Goal: Communication & Community: Answer question/provide support

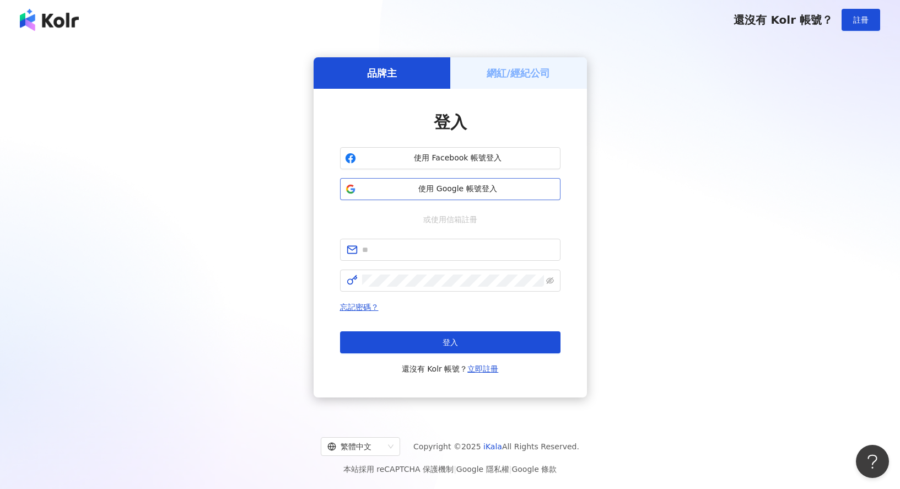
click at [458, 191] on span "使用 Google 帳號登入" at bounding box center [457, 189] width 195 height 11
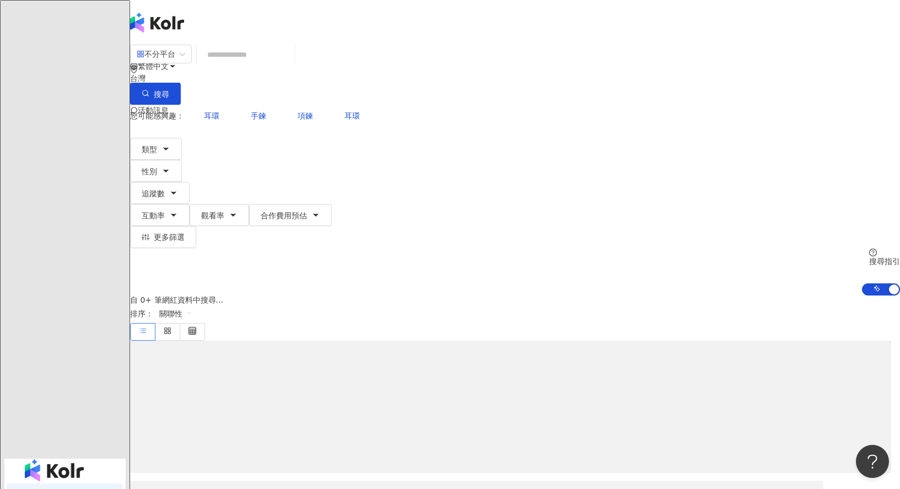
click at [169, 106] on span "活動訊息" at bounding box center [153, 110] width 31 height 9
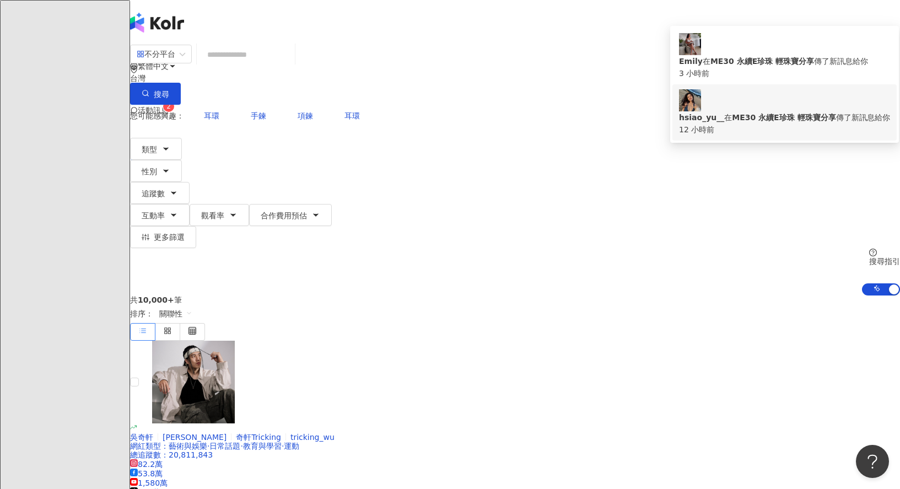
click at [767, 111] on div "hsiao_yu__ 在 ME30 永續E珍珠 輕珠寶分享 傳了新訊息給你" at bounding box center [784, 117] width 211 height 12
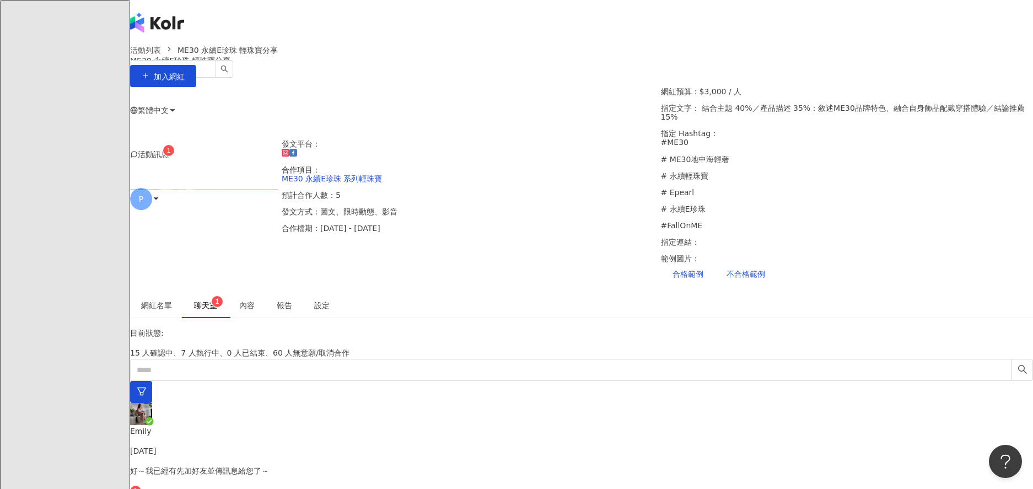
click at [899, 209] on div "發文平台： 合作項目： ME30 永續E珍珠 系列輕珠寶 預計合作人數：5 發文方式：圖文、限時動態、影音 合作檔期：[DATE] - [DATE] 網紅預算…" at bounding box center [581, 190] width 903 height 206
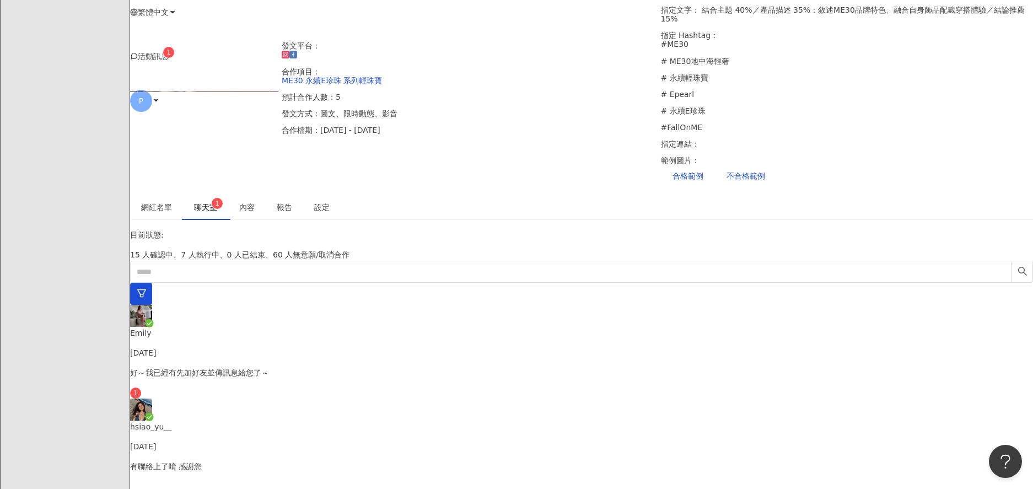
scroll to position [80, 0]
click at [342, 460] on p "有聯絡上了唷 感謝您" at bounding box center [581, 466] width 903 height 12
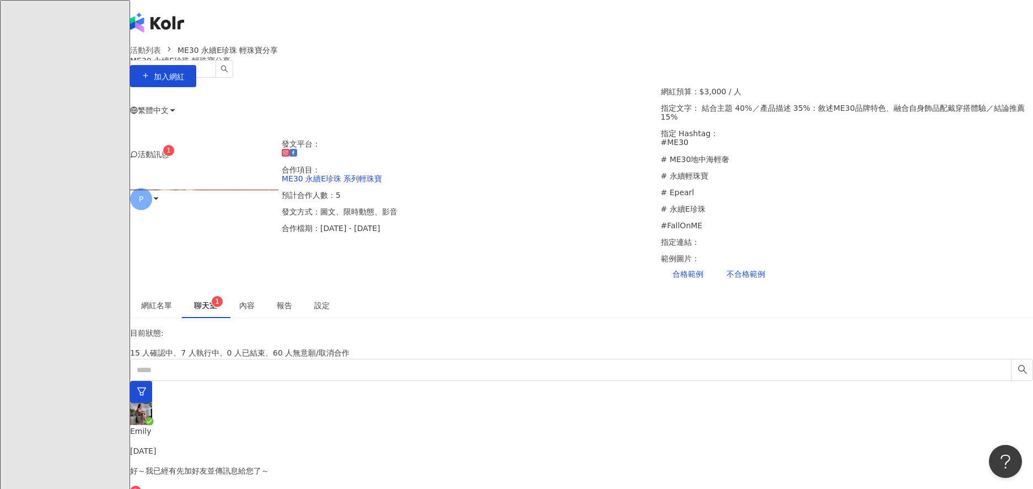
click at [327, 405] on div "[PERSON_NAME] [DATE] 好～我已經有先加好友並傳訊息給您了～ 1" at bounding box center [581, 450] width 903 height 94
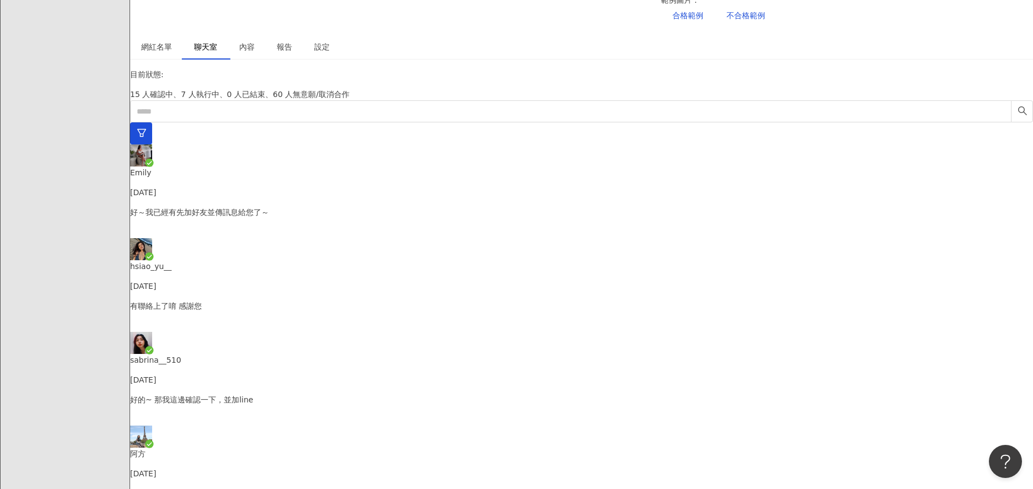
scroll to position [1082, 0]
type textarea "**********"
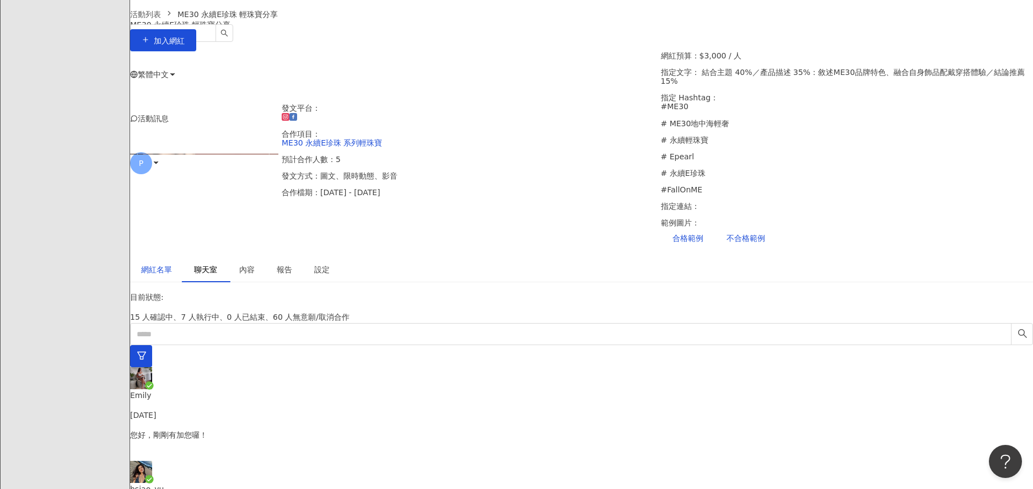
click at [172, 263] on div "網紅名單" at bounding box center [156, 269] width 31 height 12
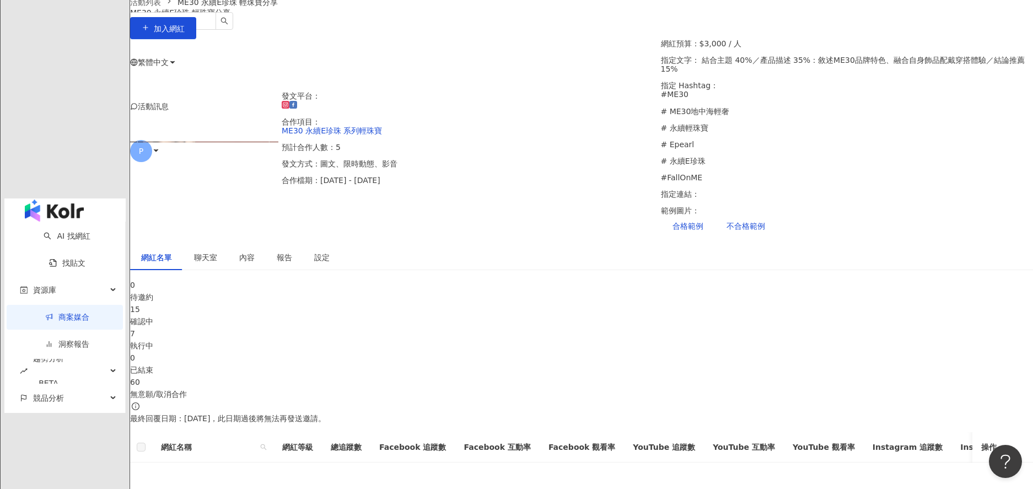
scroll to position [50, 0]
click at [459, 301] on div "15" at bounding box center [581, 307] width 903 height 12
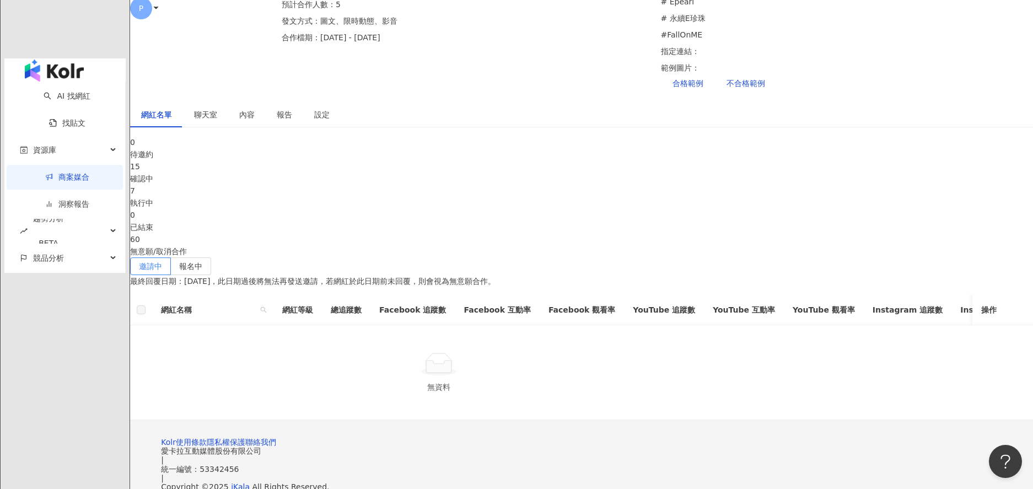
scroll to position [191, 0]
click at [211, 257] on label "報名中" at bounding box center [191, 266] width 40 height 18
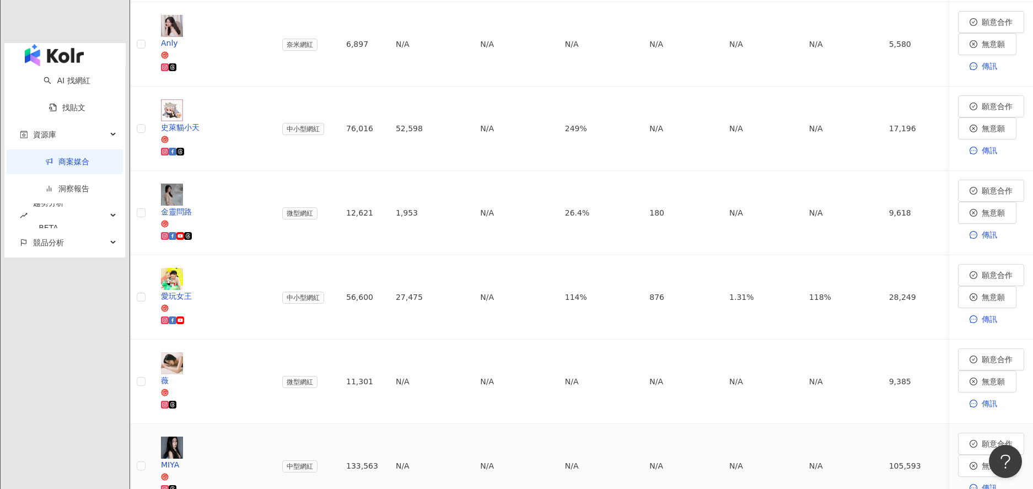
scroll to position [596, 0]
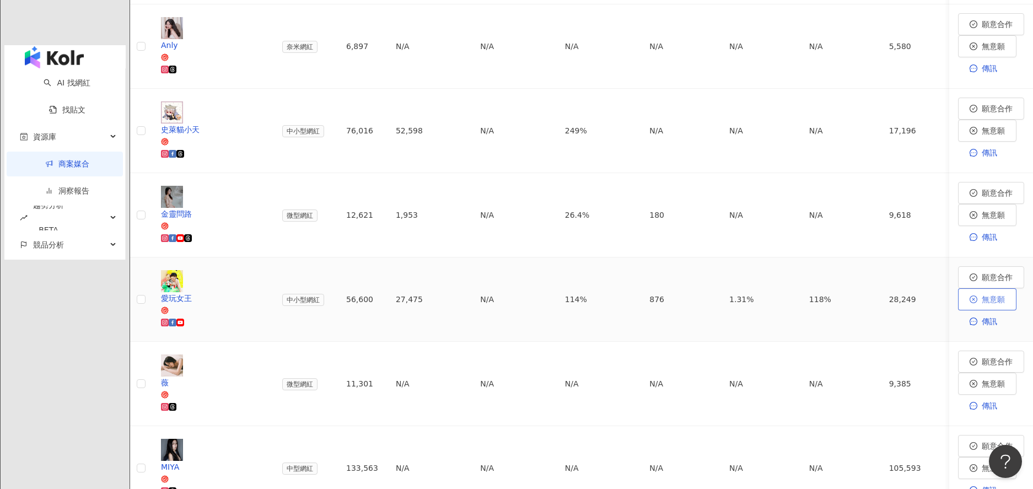
click at [899, 295] on span "無意願" at bounding box center [992, 299] width 23 height 9
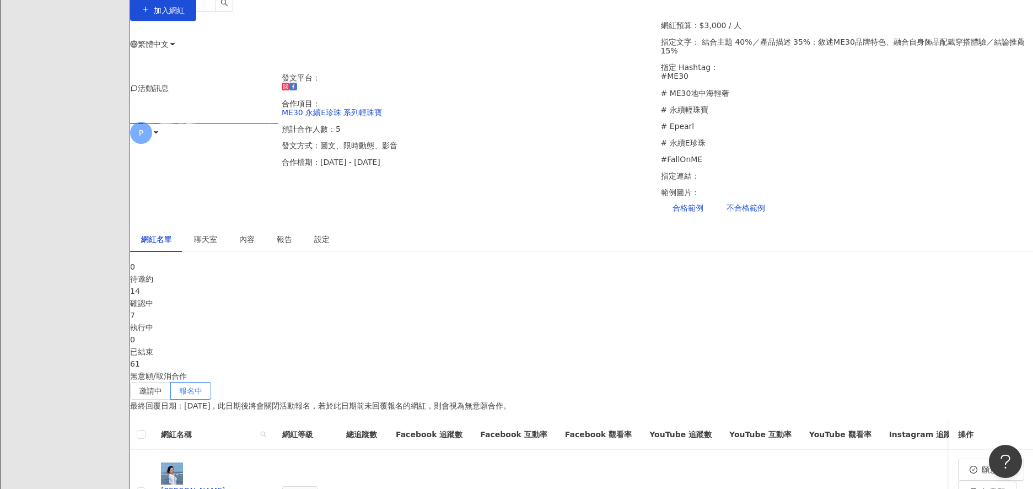
scroll to position [254, 0]
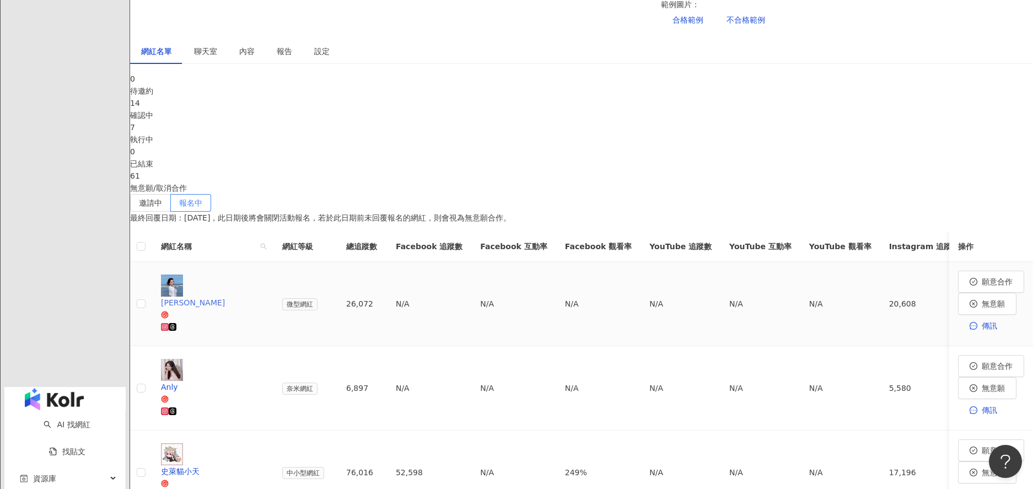
click at [168, 324] on icon at bounding box center [165, 327] width 6 height 6
click at [169, 407] on icon at bounding box center [165, 411] width 8 height 8
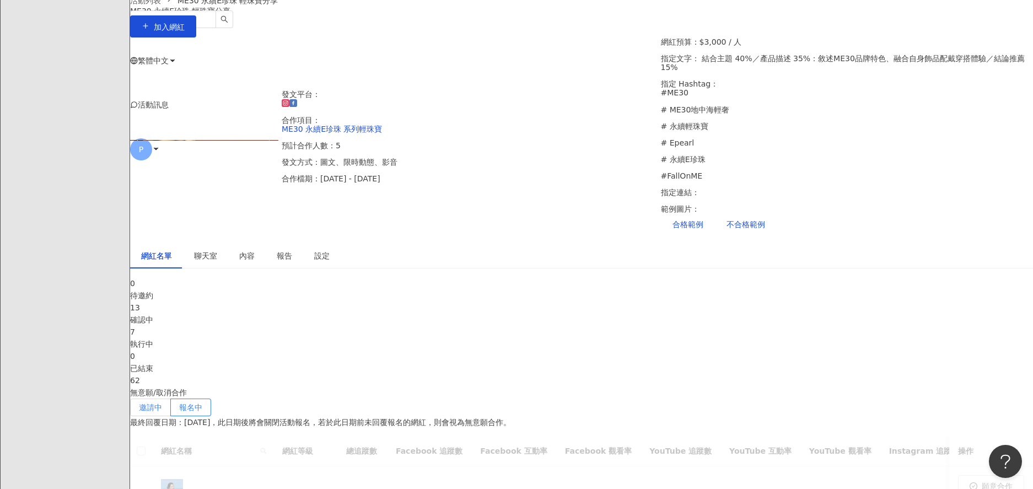
scroll to position [409, 0]
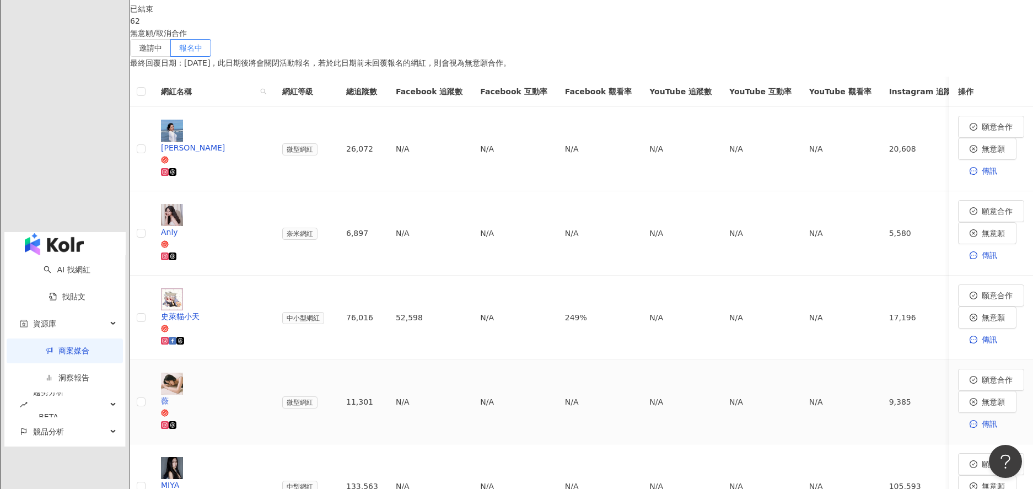
click at [166, 423] on icon at bounding box center [165, 425] width 4 height 4
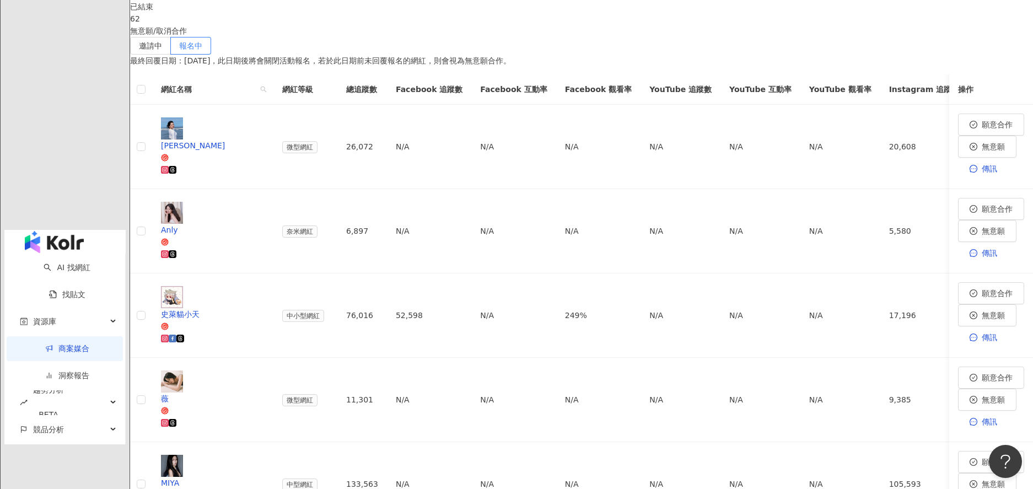
scroll to position [484, 0]
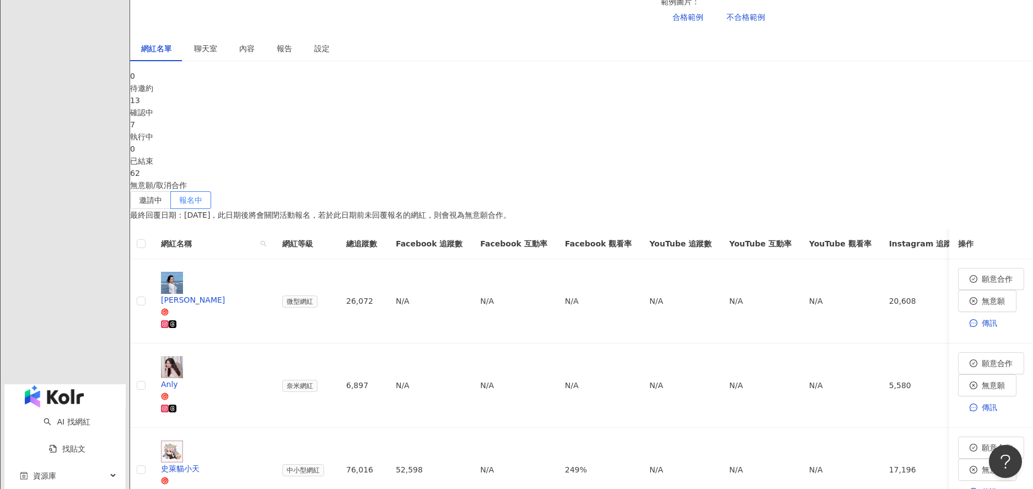
scroll to position [598, 0]
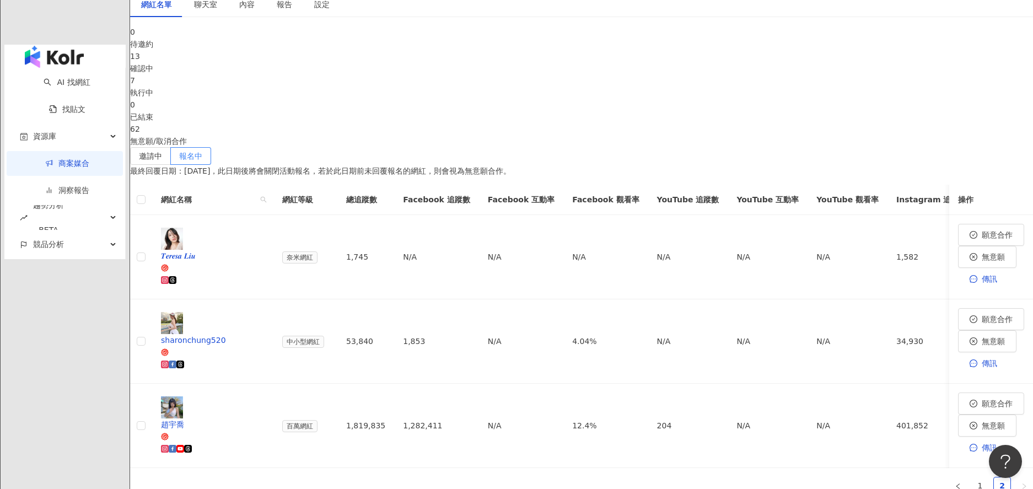
scroll to position [198, 0]
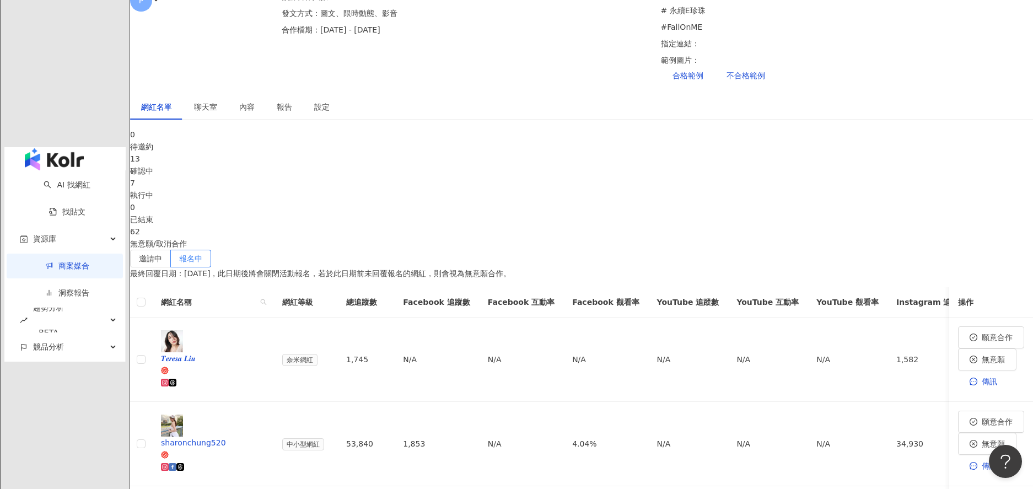
click at [217, 103] on span "聊天室" at bounding box center [205, 107] width 23 height 8
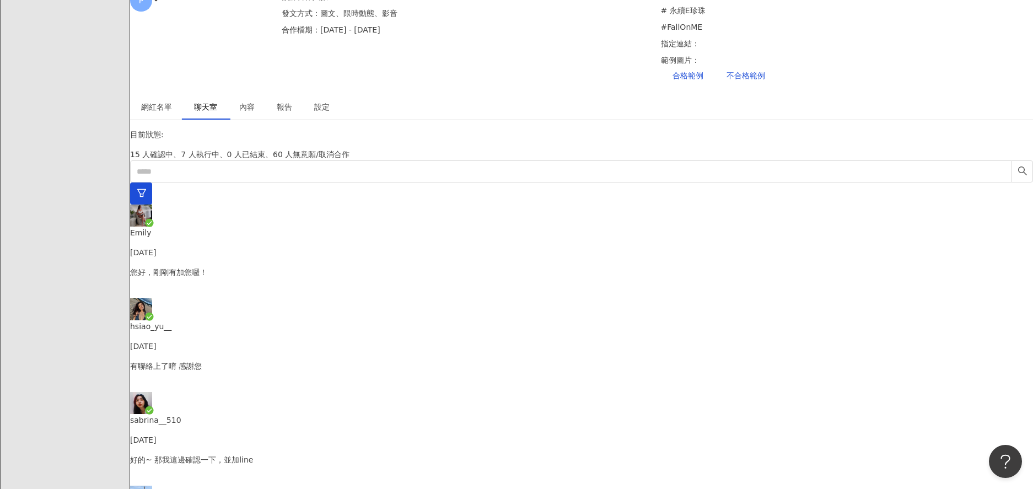
scroll to position [18, 0]
click at [330, 226] on div "Emily [DATE]" at bounding box center [581, 242] width 903 height 32
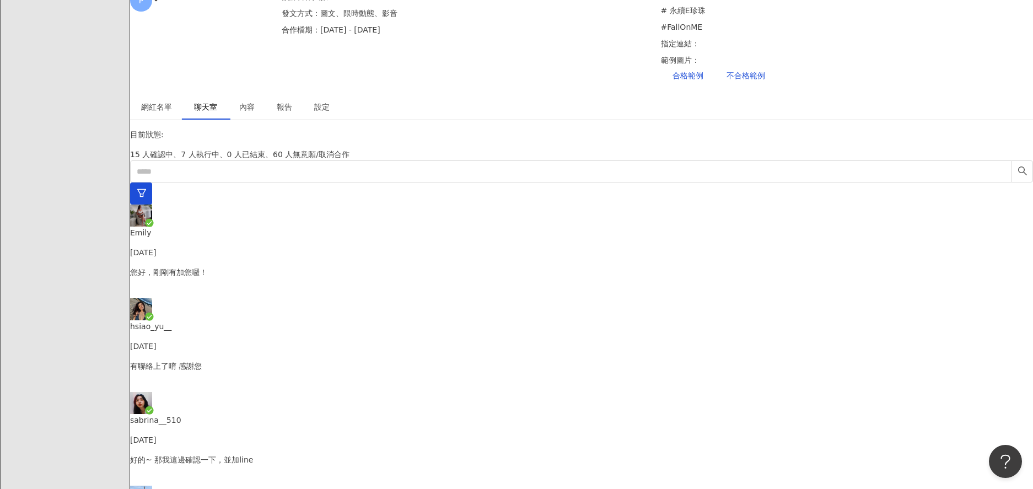
drag, startPoint x: 673, startPoint y: 349, endPoint x: 882, endPoint y: 354, distance: 208.9
copy p "後續也可以加LINE聯繫，比較即時一些！我的id是 pin_cheng"
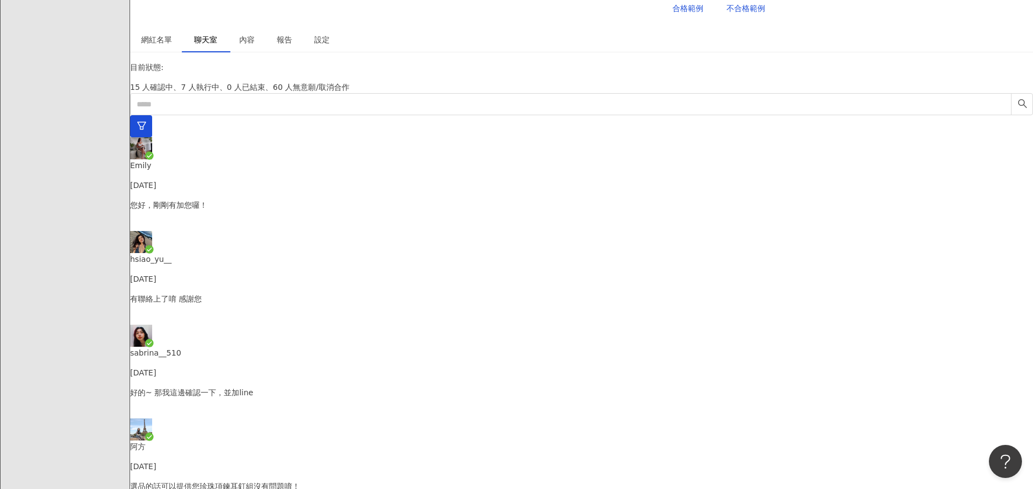
scroll to position [424, 0]
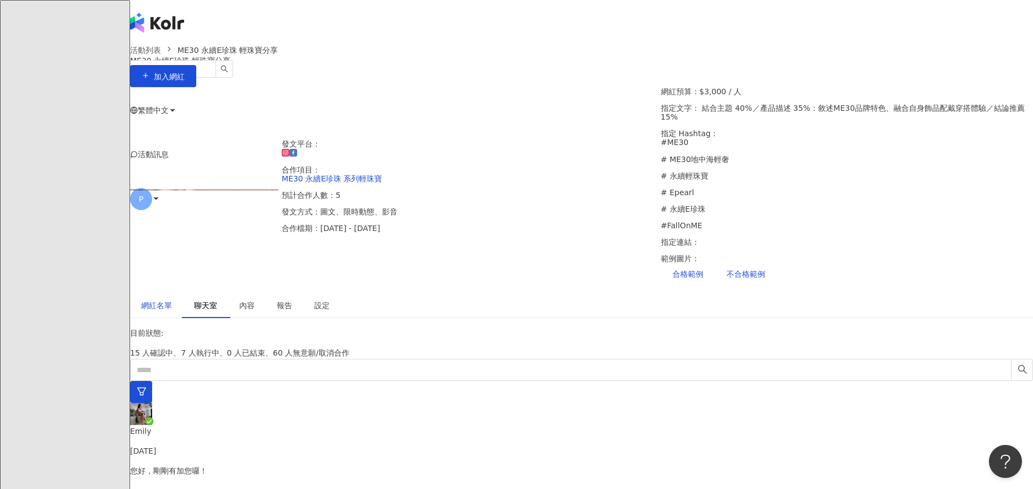
click at [172, 299] on div "網紅名單" at bounding box center [156, 305] width 31 height 12
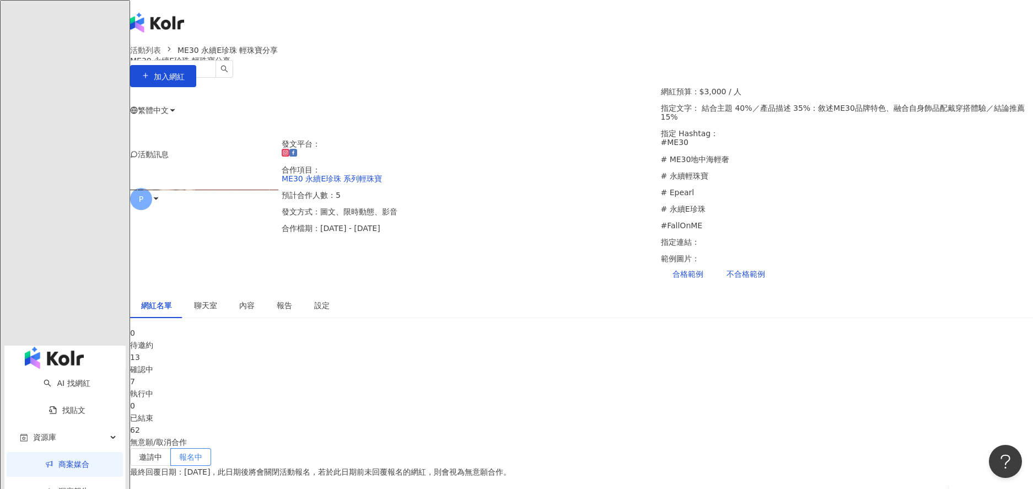
click at [217, 301] on span "聊天室" at bounding box center [205, 305] width 23 height 8
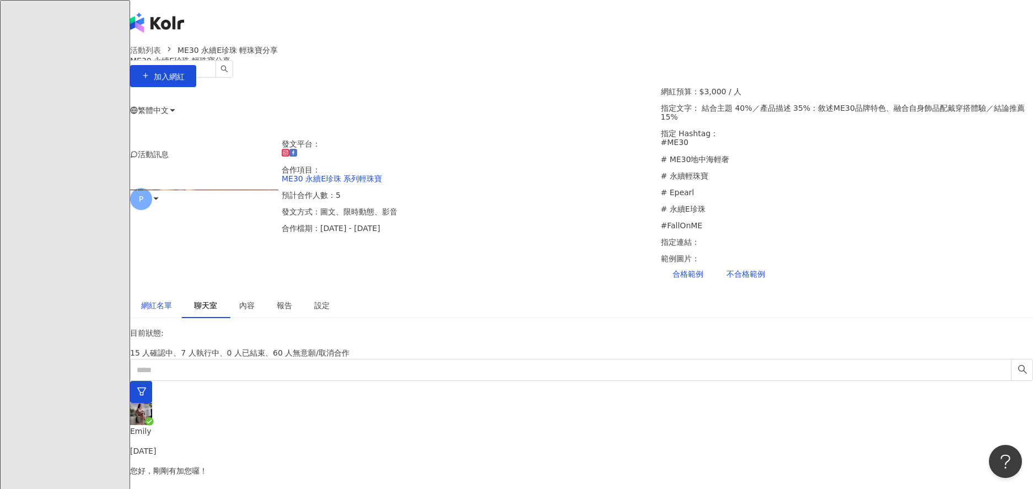
click at [172, 299] on div "網紅名單" at bounding box center [156, 305] width 31 height 12
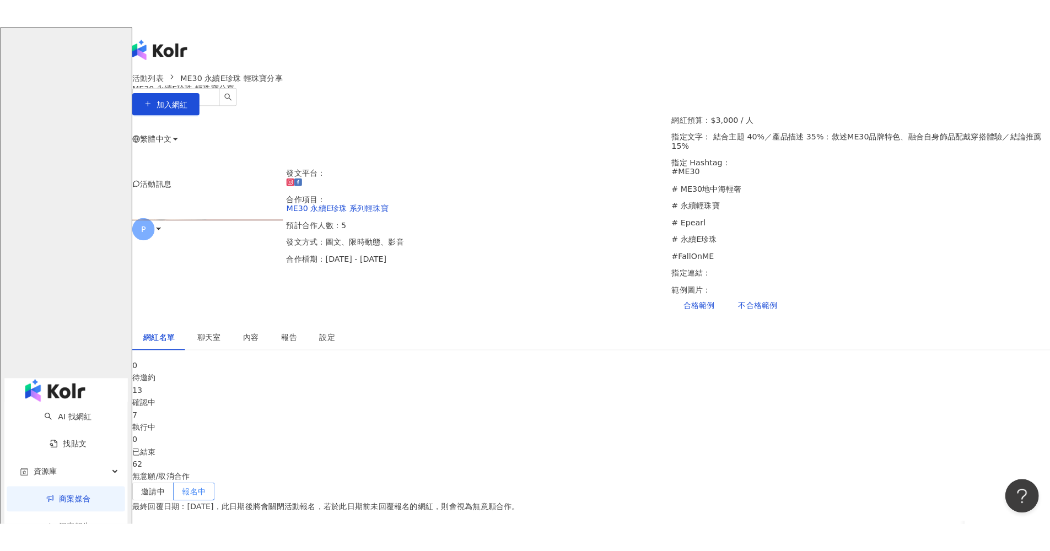
scroll to position [176, 0]
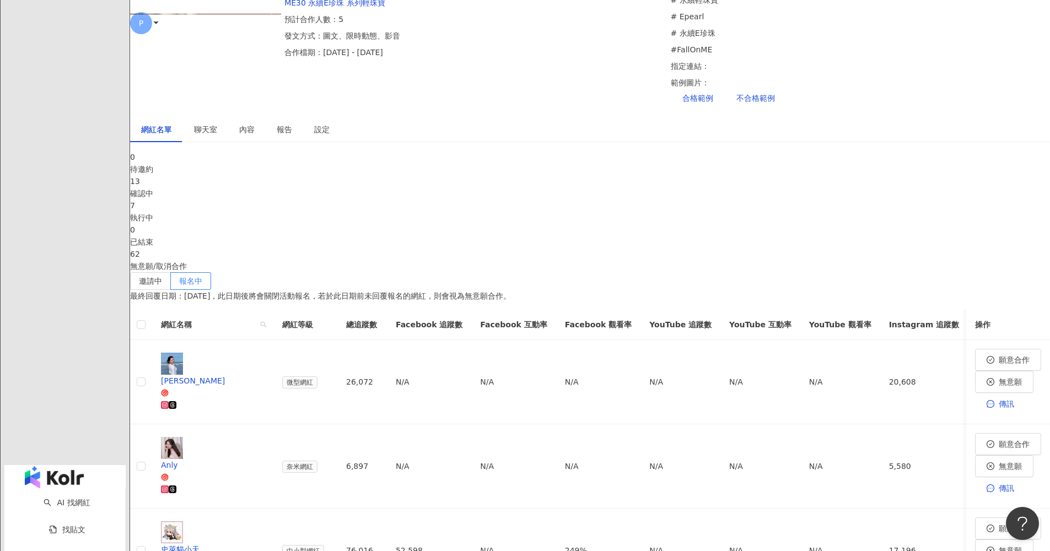
click at [168, 402] on icon at bounding box center [165, 405] width 6 height 6
click at [166, 487] on icon at bounding box center [165, 489] width 4 height 4
click at [899, 462] on span "無意願" at bounding box center [1010, 466] width 23 height 9
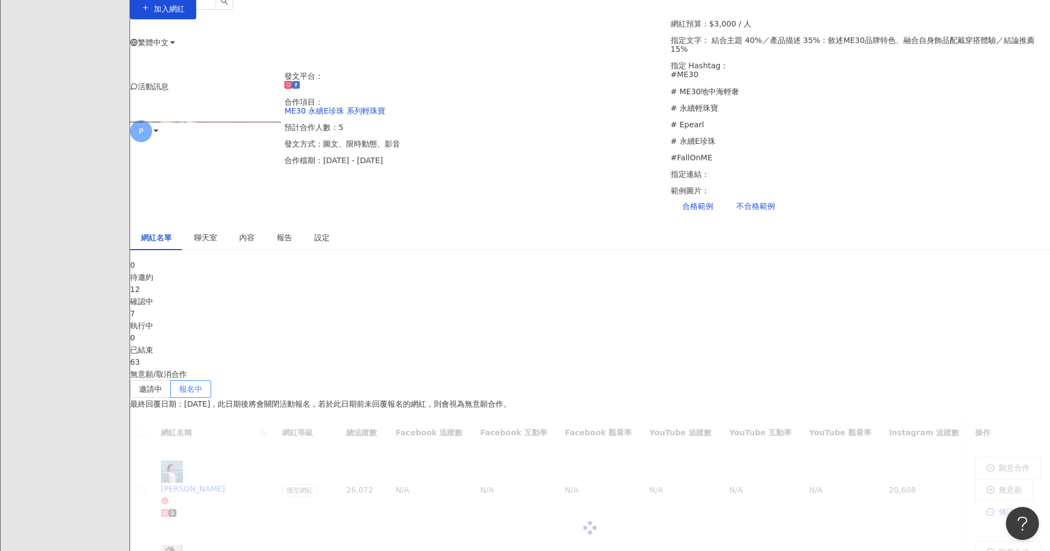
scroll to position [128, 0]
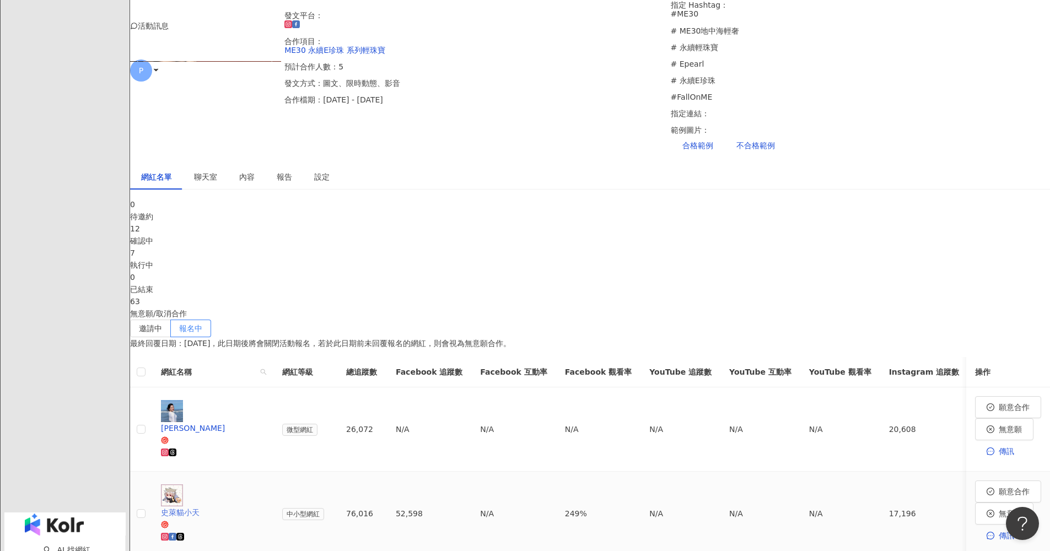
click at [176, 488] on icon at bounding box center [173, 537] width 8 height 8
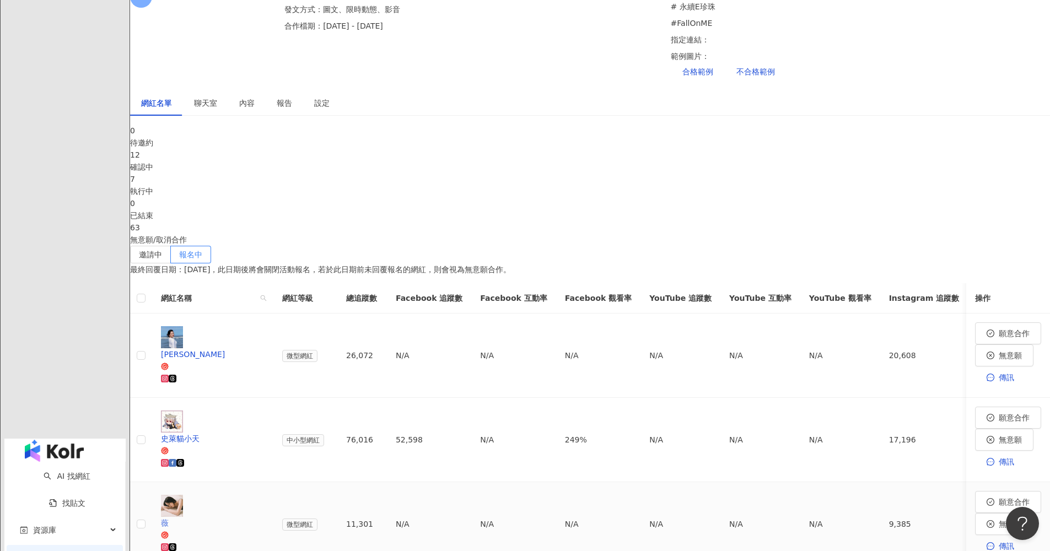
click at [166, 488] on icon at bounding box center [165, 547] width 4 height 4
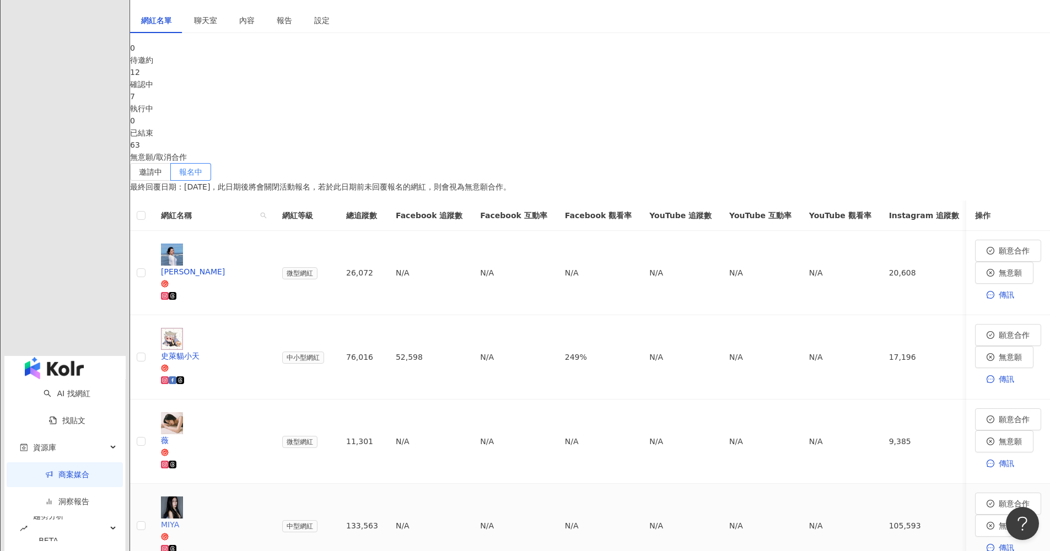
click at [168, 488] on icon at bounding box center [165, 549] width 6 height 6
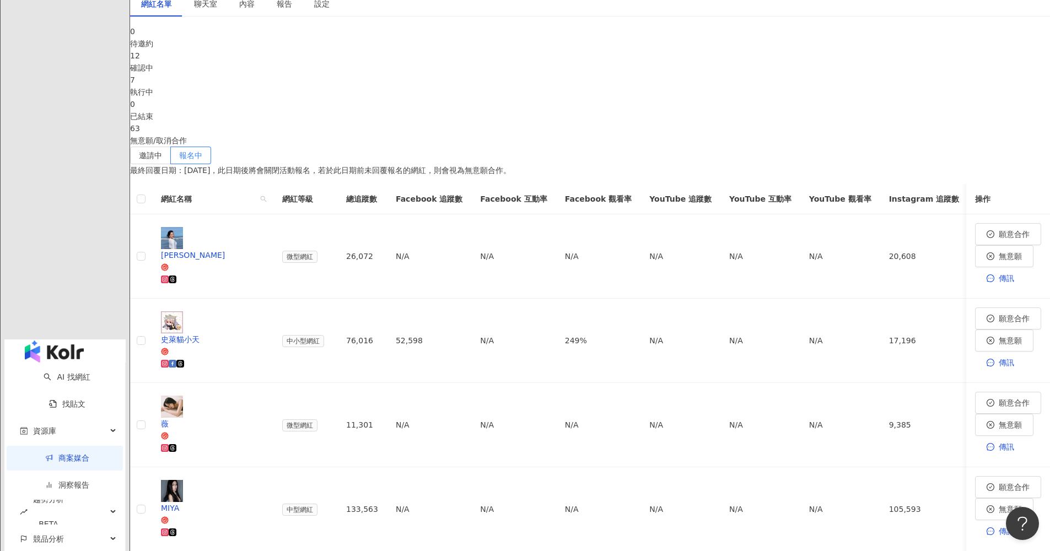
scroll to position [322, 0]
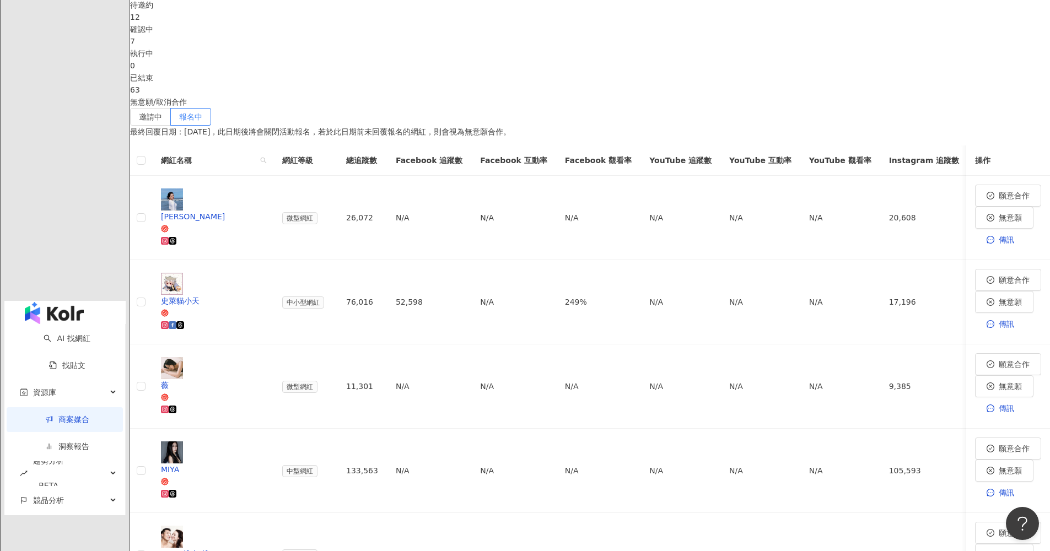
scroll to position [368, 0]
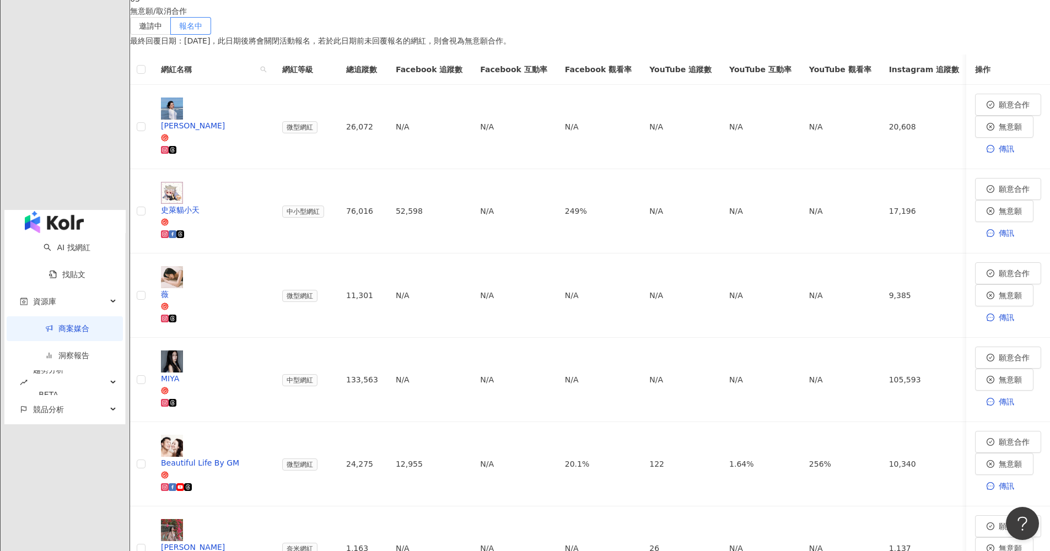
click at [253, 361] on div "0 待邀約 12 確認中 7 執行中 0 已結束 63 無意願/取消合作 邀請中 報名中 最終回覆日期：[DATE]，此日期後將會關閉活動報名，若於此日期前未…" at bounding box center [590, 429] width 920 height 1067
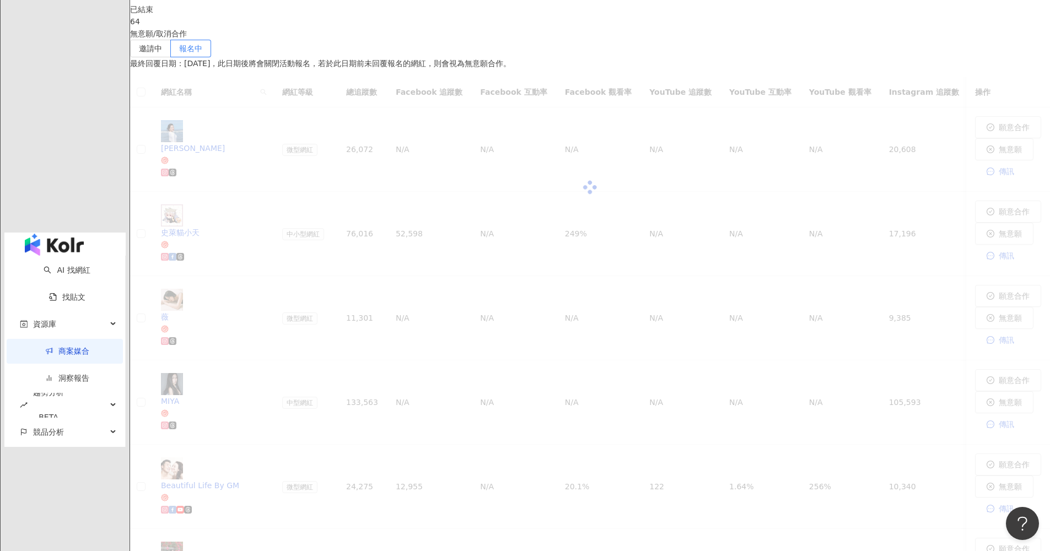
scroll to position [536, 0]
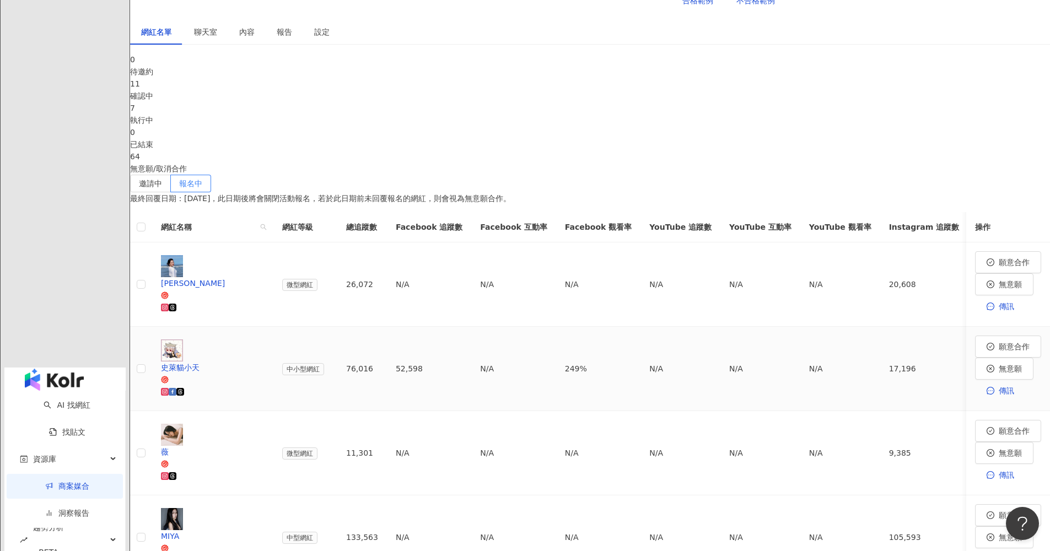
scroll to position [293, 0]
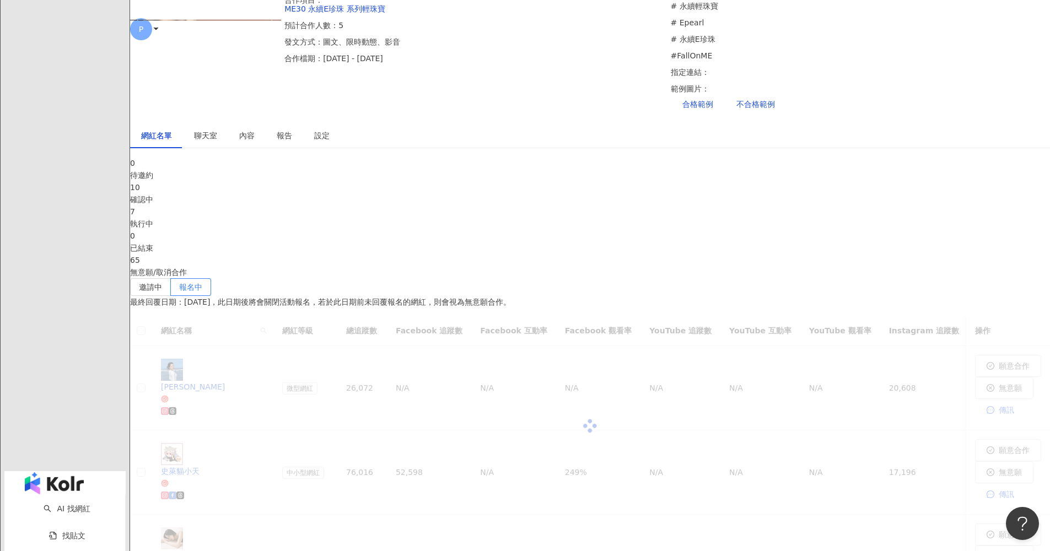
scroll to position [373, 0]
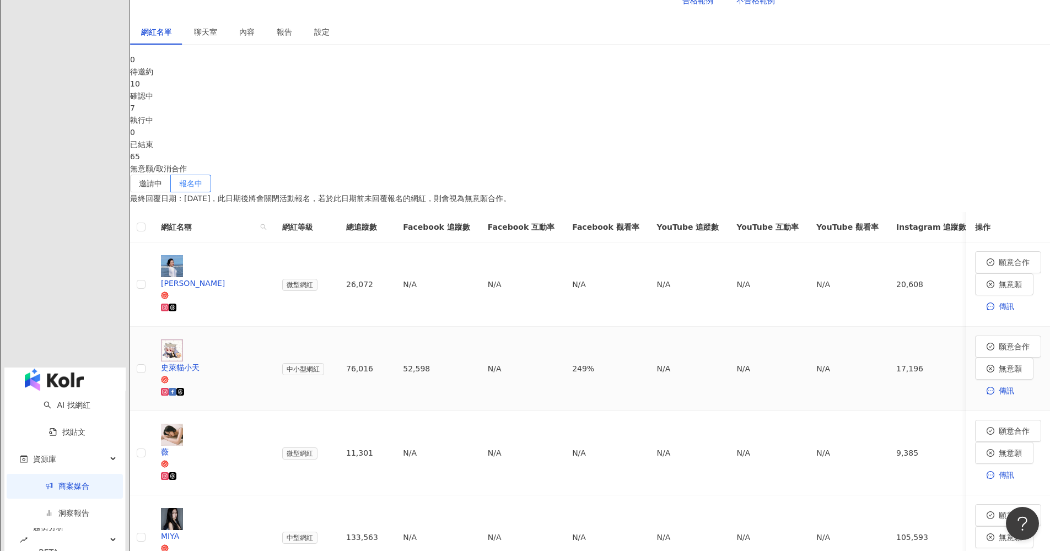
scroll to position [55, 0]
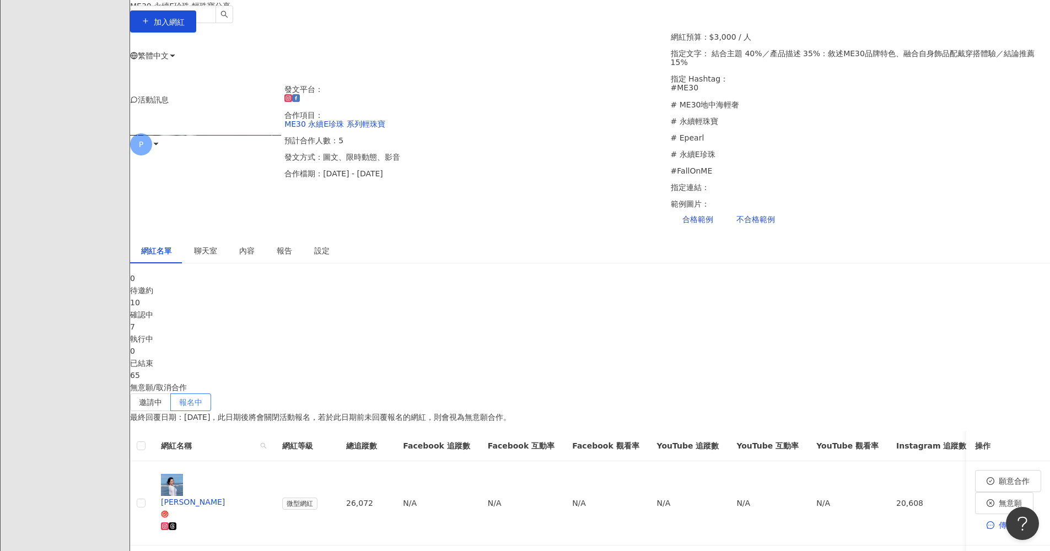
click at [169, 96] on span "活動訊息" at bounding box center [153, 100] width 31 height 8
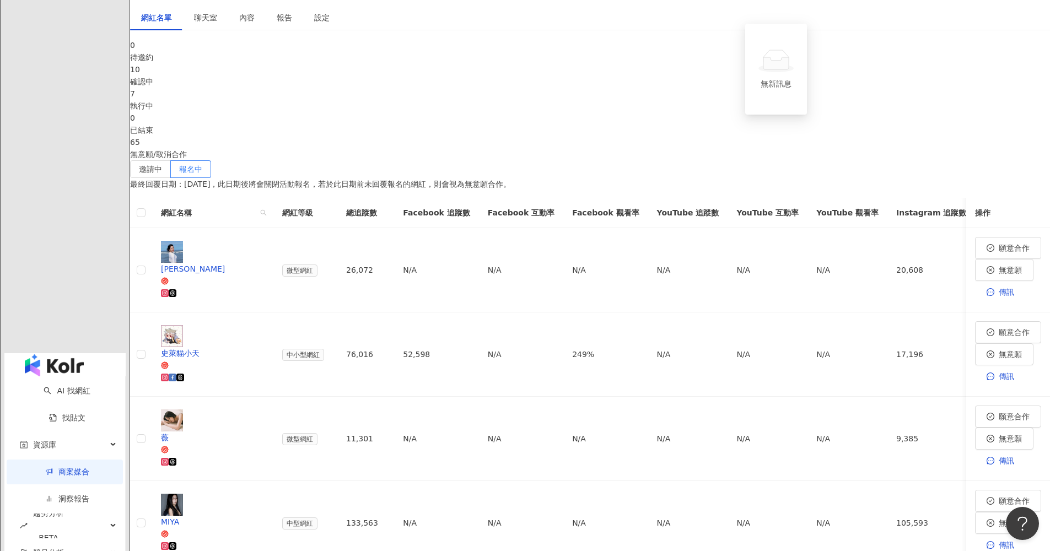
scroll to position [102, 0]
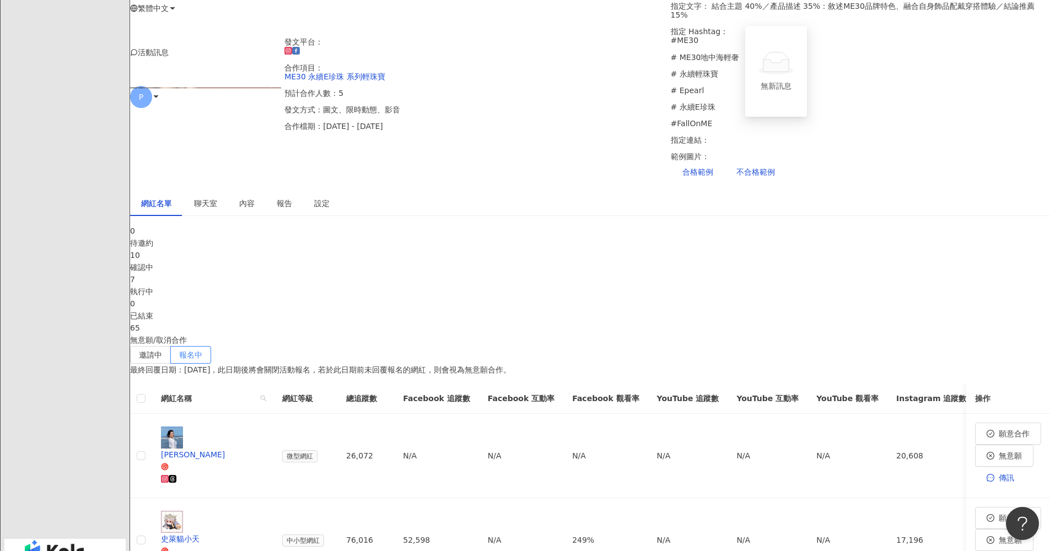
click at [228, 191] on div "聊天室" at bounding box center [205, 203] width 45 height 25
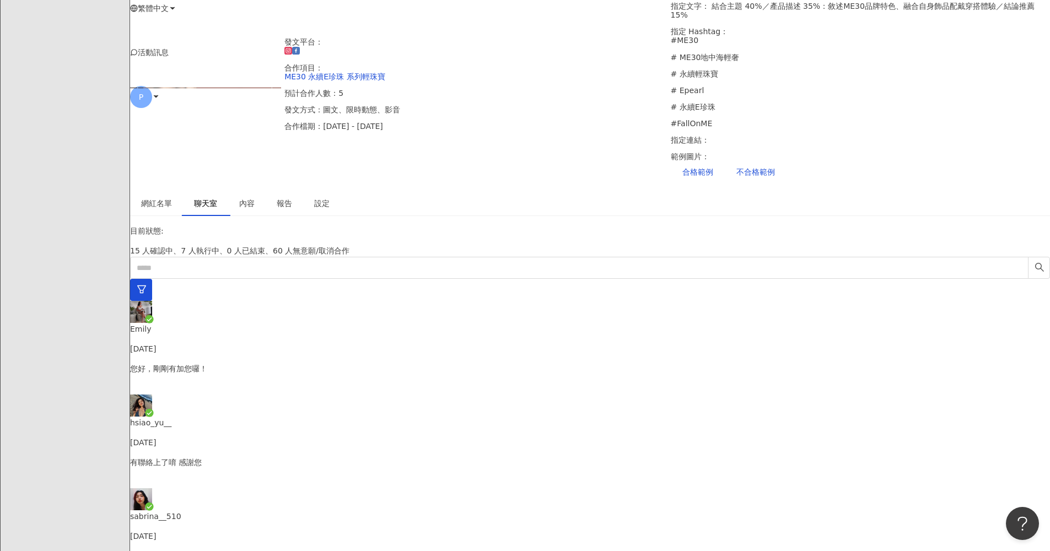
scroll to position [75, 0]
